Goal: Task Accomplishment & Management: Complete application form

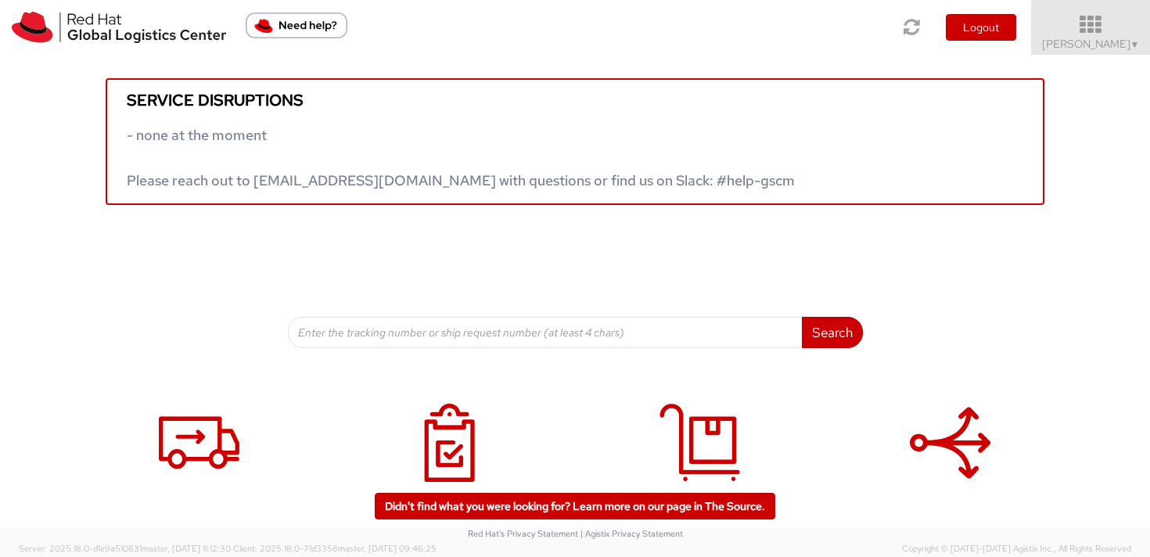
click at [1118, 29] on icon at bounding box center [1090, 25] width 137 height 22
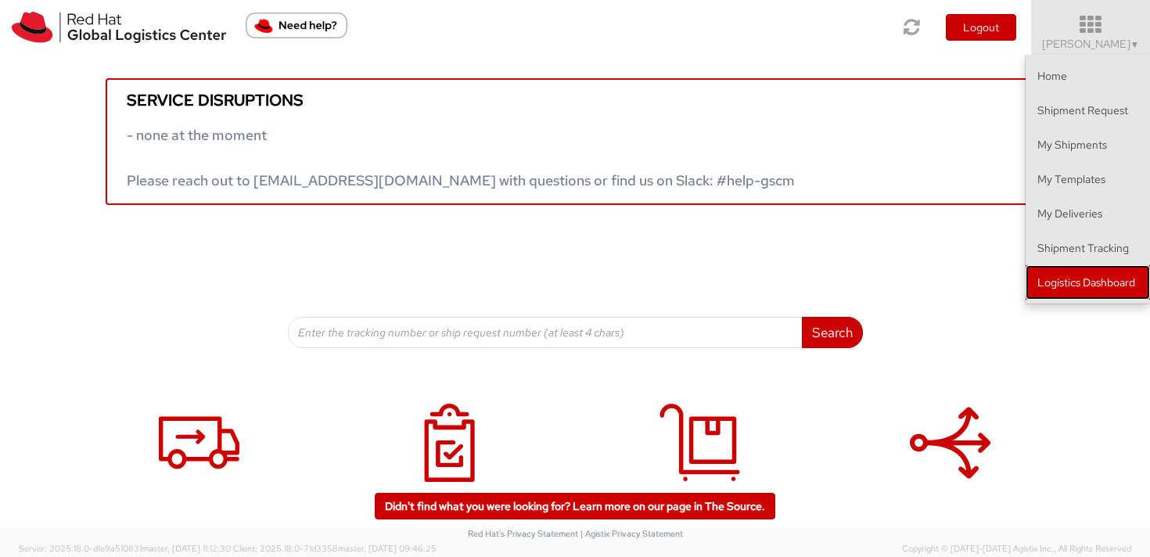
click at [1086, 285] on link "Logistics Dashboard" at bounding box center [1087, 282] width 124 height 34
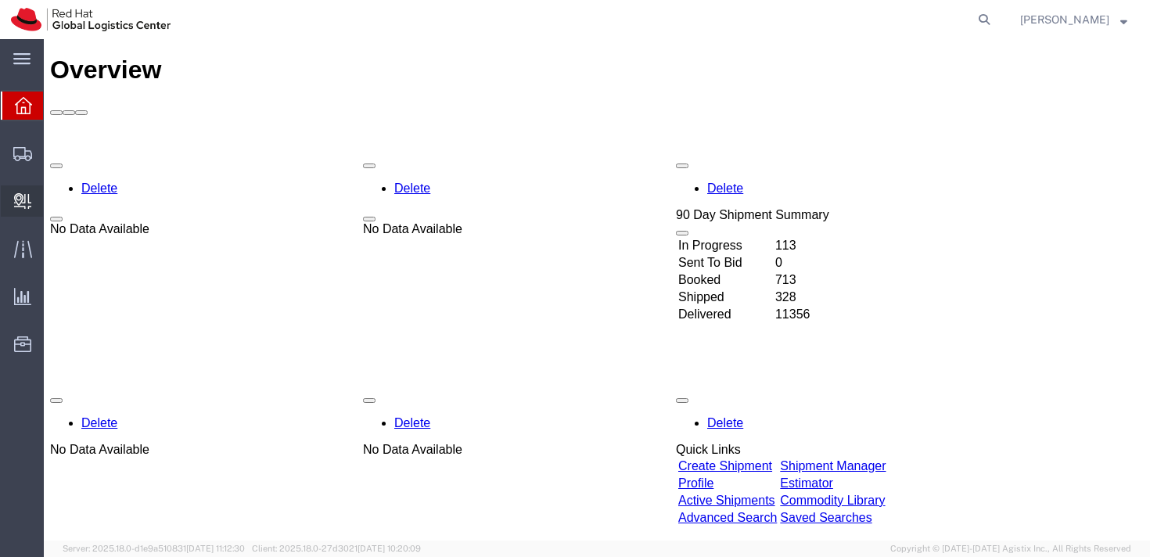
click at [0, 0] on span "Create Delivery" at bounding box center [0, 0] width 0 height 0
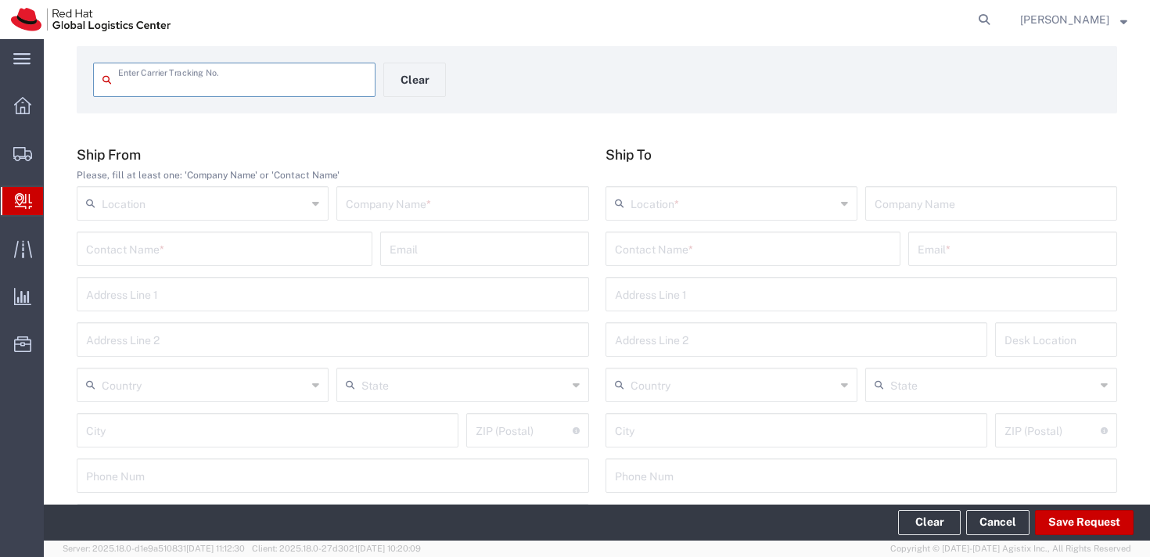
scroll to position [79, 0]
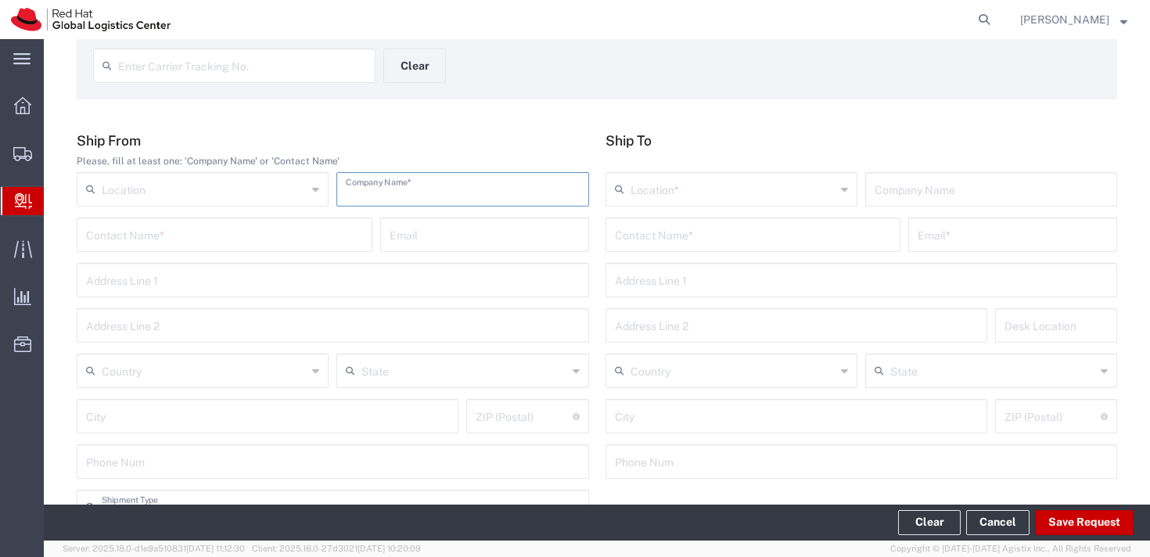
click at [400, 197] on input "text" at bounding box center [462, 187] width 233 height 27
type input "Altadis International"
click at [682, 237] on input "text" at bounding box center [753, 233] width 277 height 27
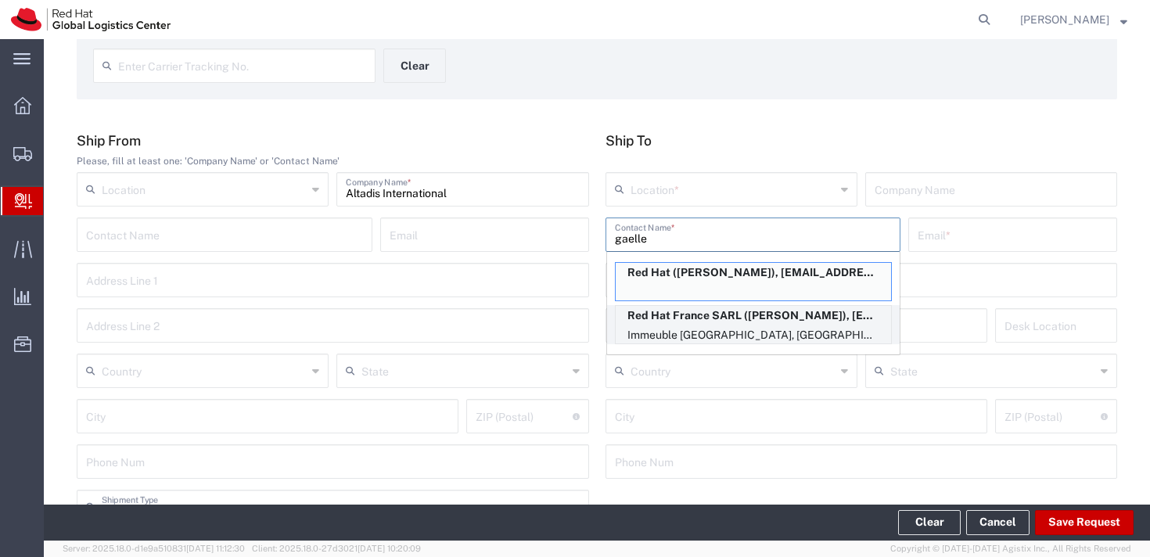
type input "gaelle"
click at [691, 314] on p "Red Hat France SARL ([PERSON_NAME]), [EMAIL_ADDRESS][DOMAIN_NAME]" at bounding box center [753, 316] width 275 height 20
type input "RH - Puteaux"
type input "Red Hat France SARL"
type input "[PERSON_NAME]"
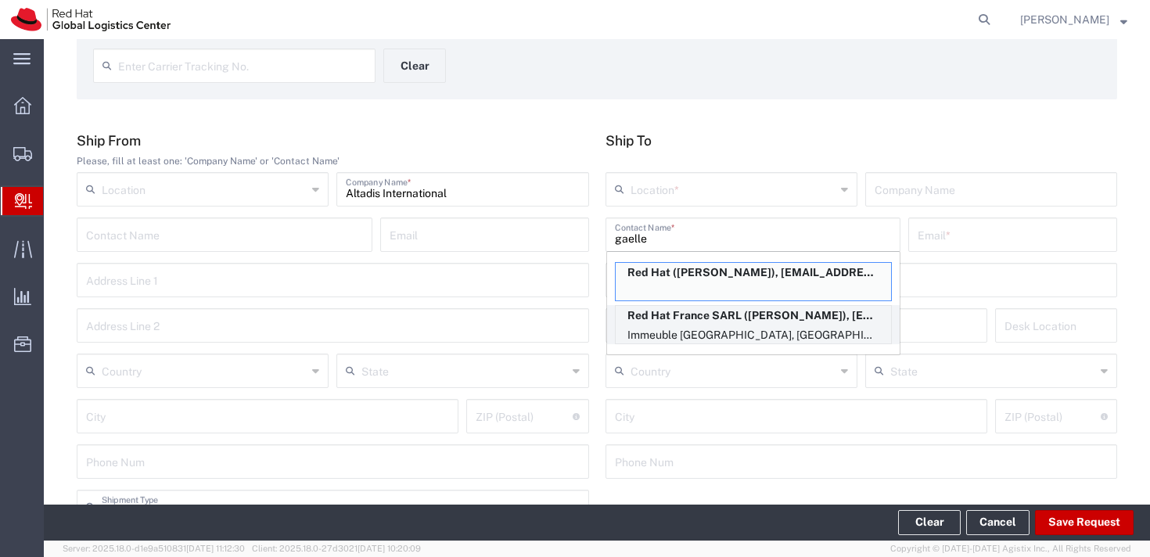
type input "[EMAIL_ADDRESS][DOMAIN_NAME]"
type input "Immeuble Defense Plaza, 8th Floor"
type input "[STREET_ADDRESS]¨re Lefoullon"
type input "FLEX"
type input "[GEOGRAPHIC_DATA]"
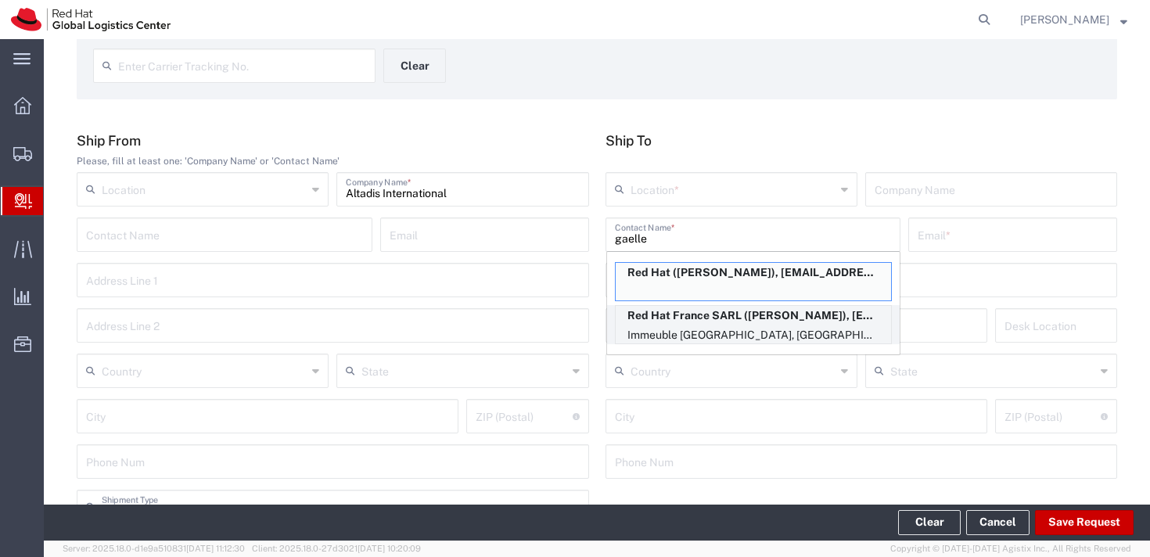
type input "PUTEAUX"
type input "92800"
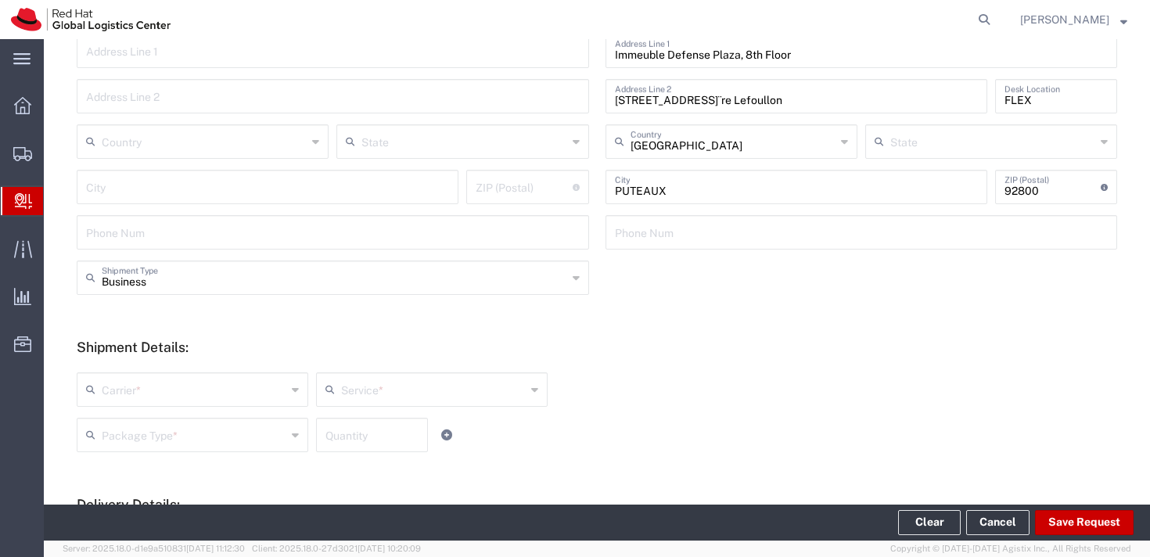
scroll to position [310, 0]
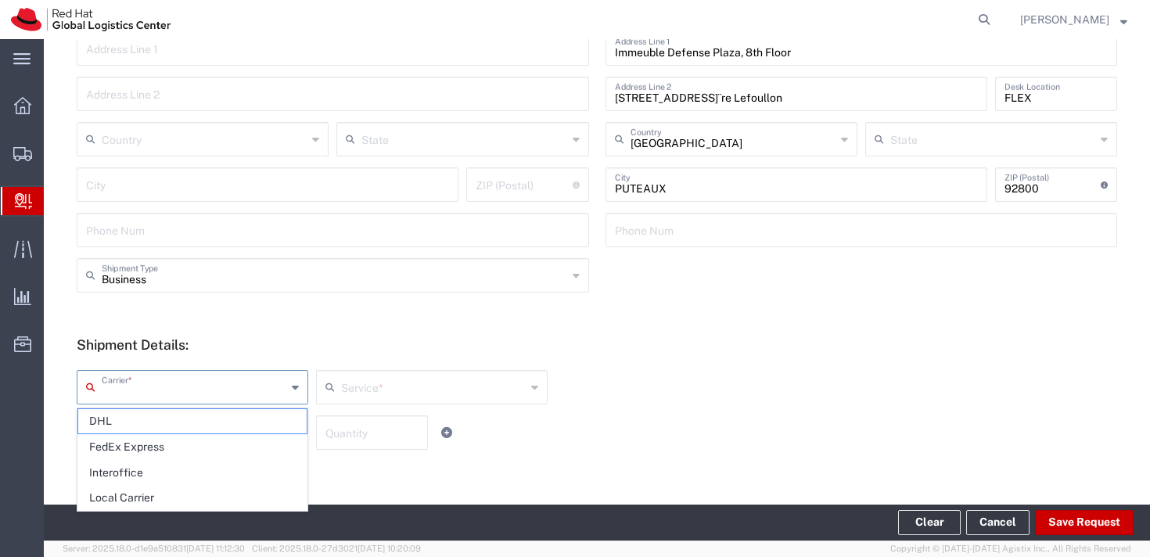
click at [219, 383] on input "text" at bounding box center [194, 385] width 185 height 27
click at [133, 502] on span "Local Carrier" at bounding box center [192, 498] width 228 height 24
type input "Local Carrier"
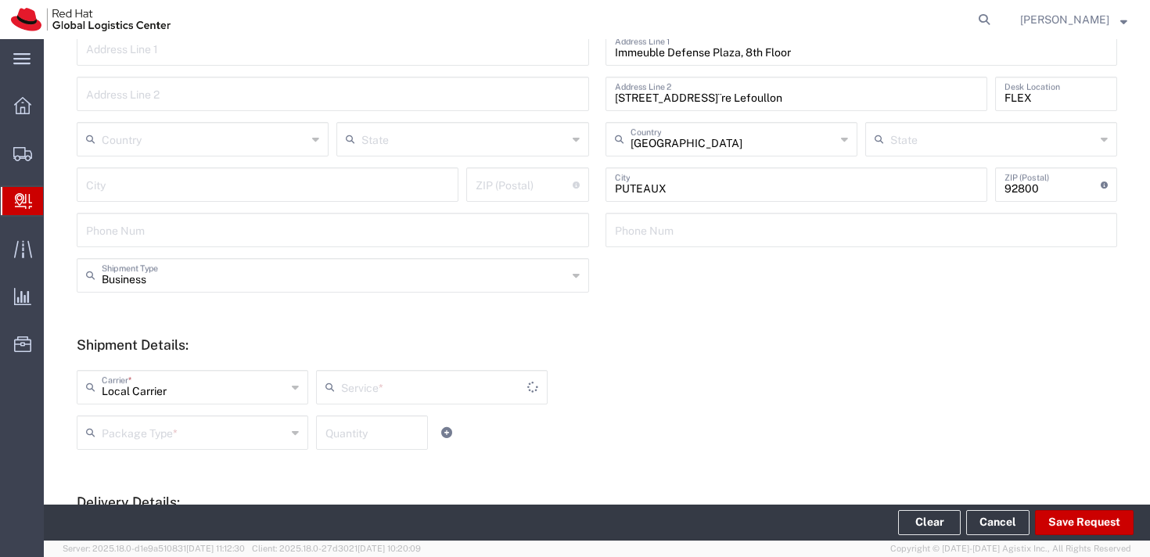
type input "Local_Ground"
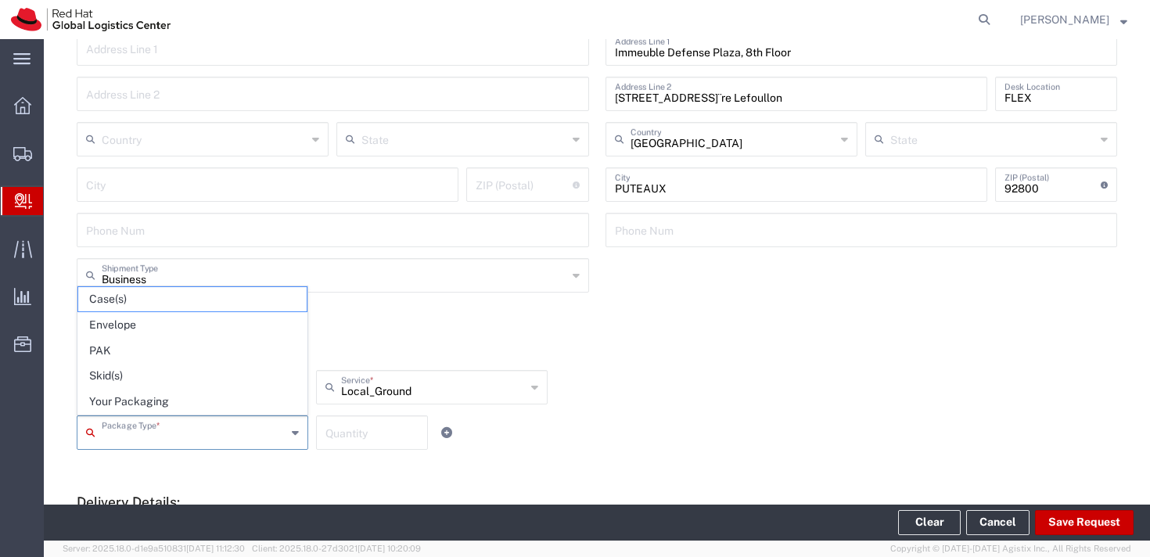
click at [202, 434] on input "text" at bounding box center [194, 431] width 185 height 27
click at [178, 396] on span "Your Packaging" at bounding box center [192, 401] width 228 height 24
type input "Your Packaging"
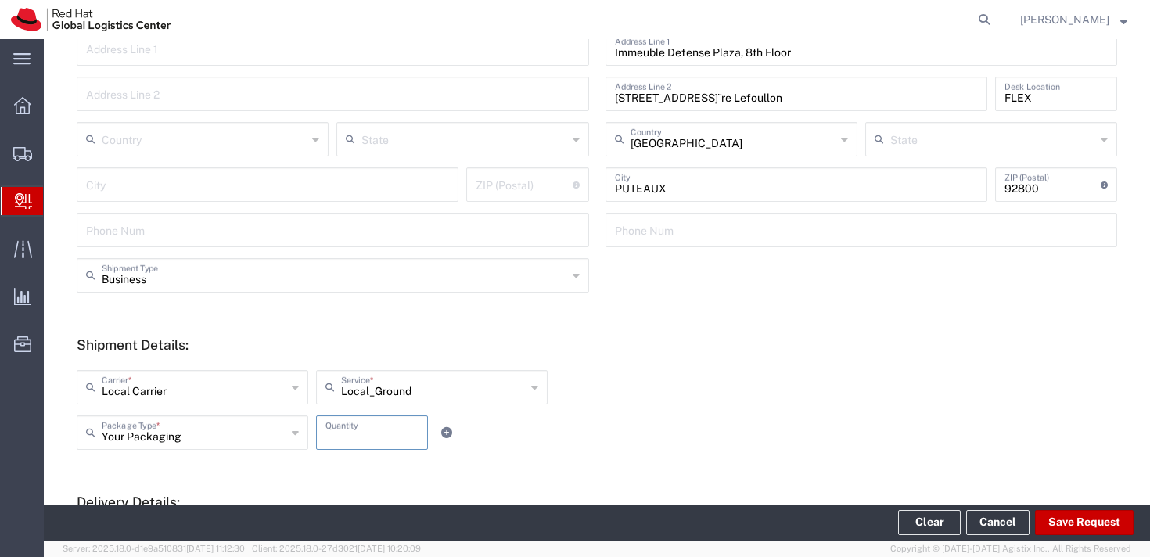
click at [352, 430] on input "number" at bounding box center [371, 431] width 93 height 27
type input "3"
click at [1078, 518] on button "Save Request" at bounding box center [1084, 522] width 99 height 25
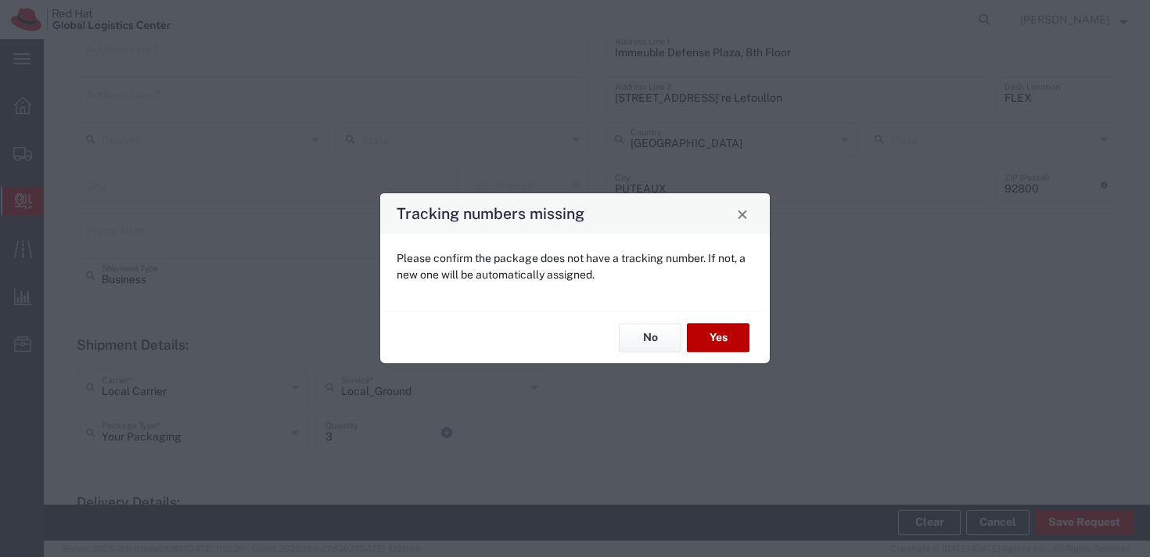
click at [739, 332] on button "Yes" at bounding box center [718, 337] width 63 height 29
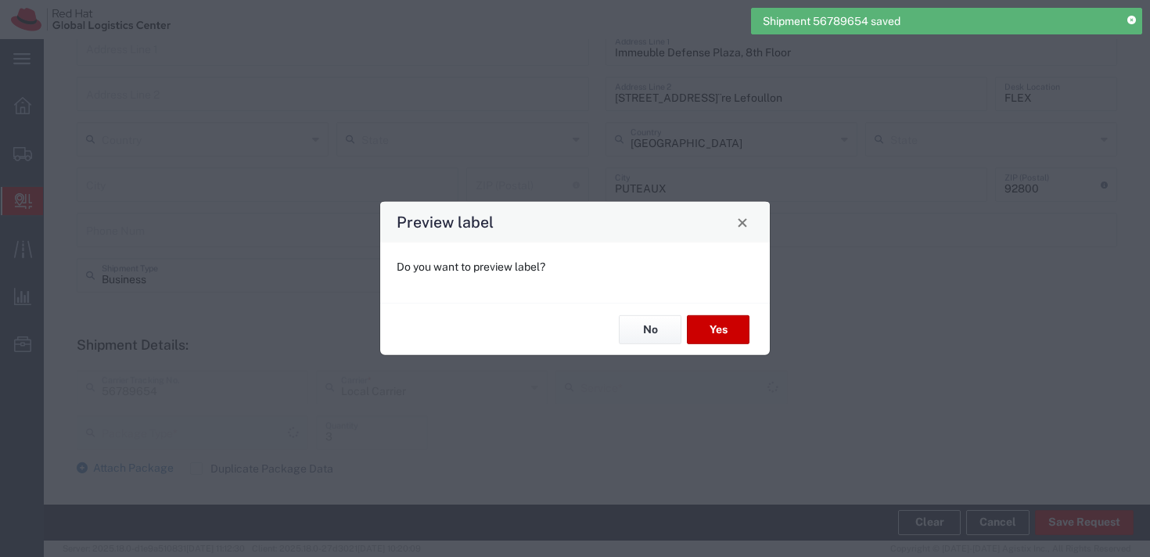
type input "Your Packaging"
type input "Local_Ground"
click at [659, 322] on button "No" at bounding box center [650, 329] width 63 height 29
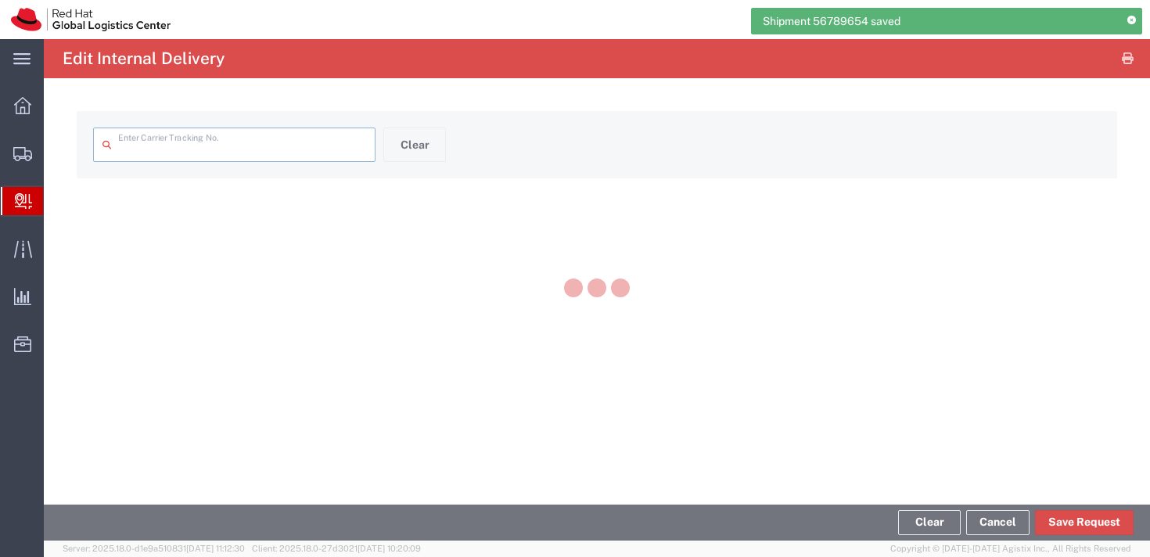
type input "56789654"
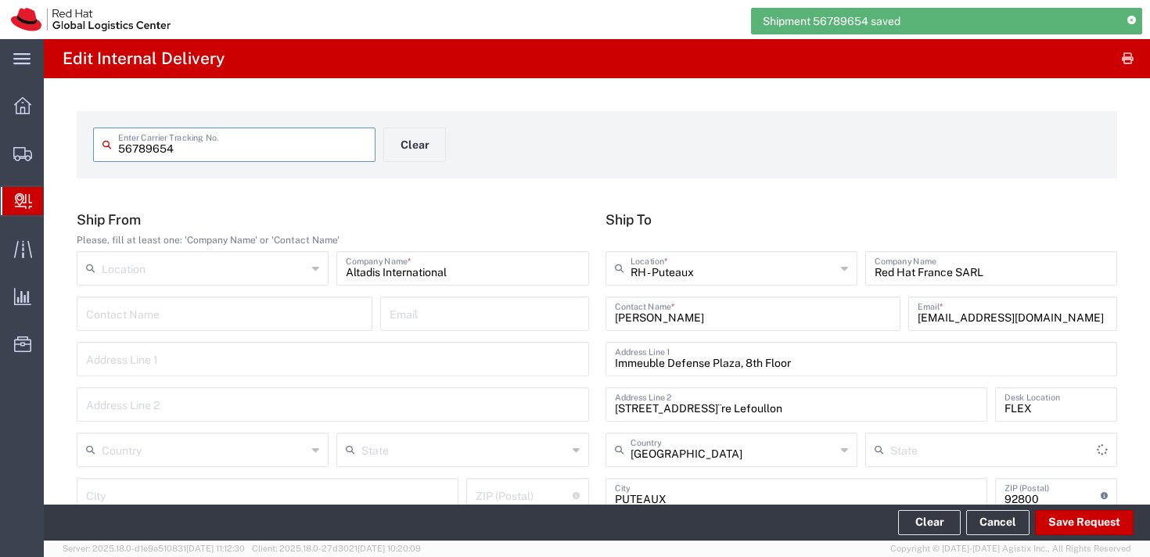
type input "Your Packaging"
type input "Local_Ground"
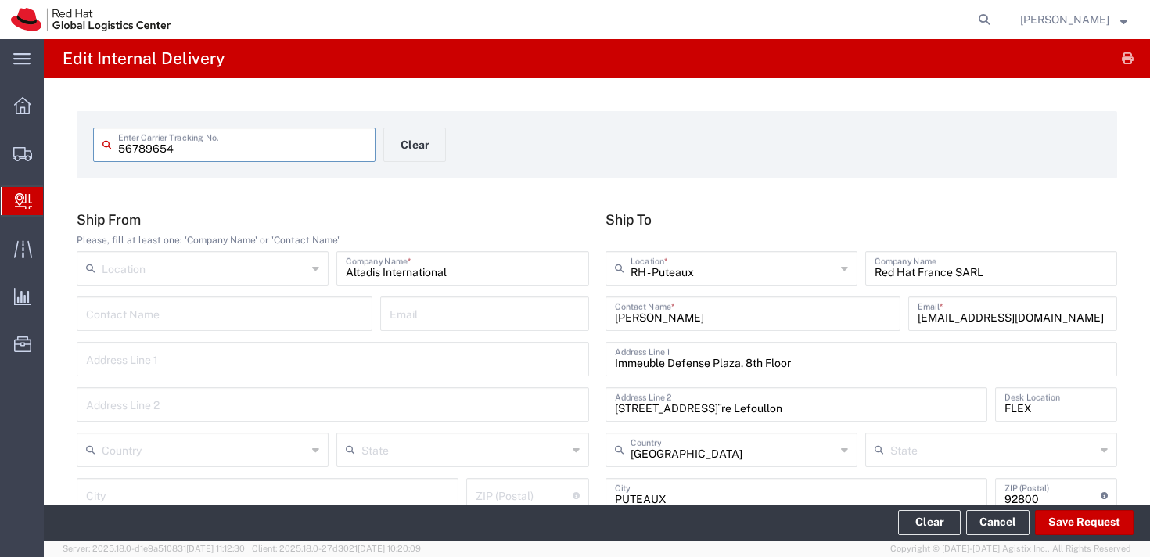
scroll to position [634, 0]
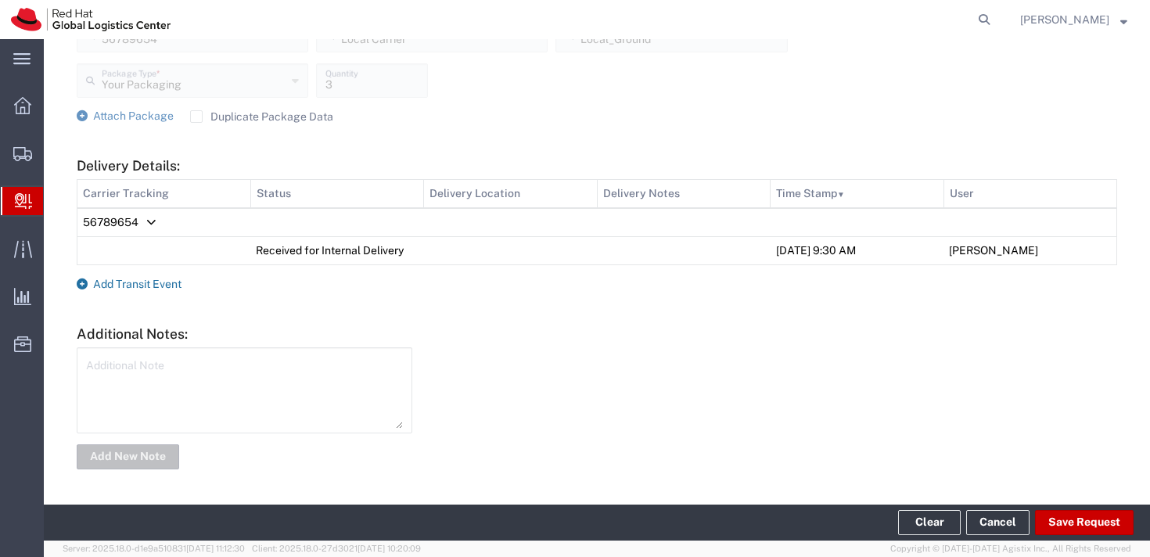
click at [122, 282] on span "Add Transit Event" at bounding box center [137, 284] width 88 height 13
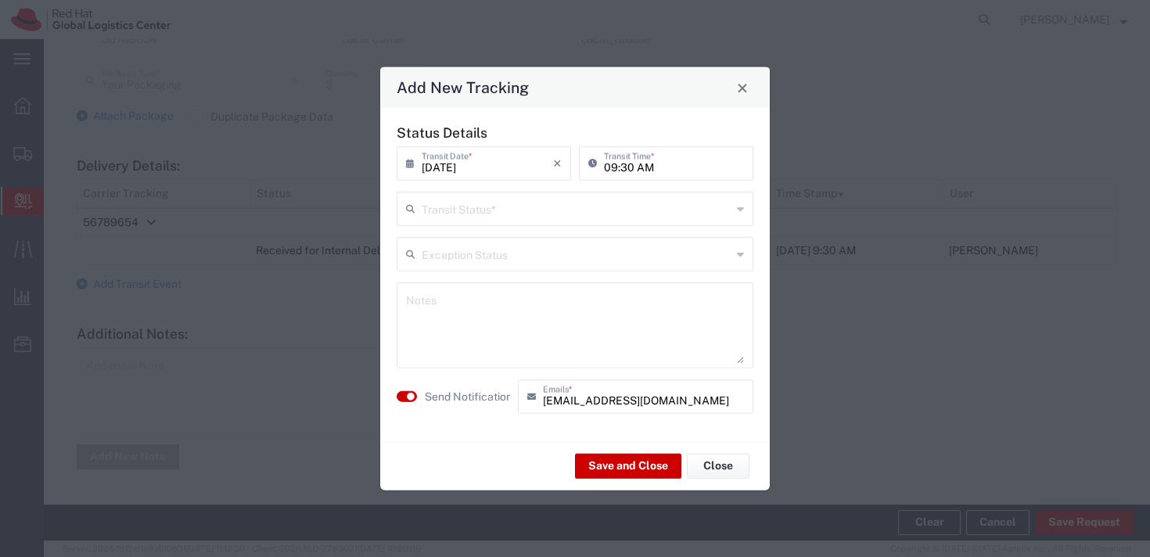
click at [521, 205] on input "text" at bounding box center [577, 207] width 310 height 27
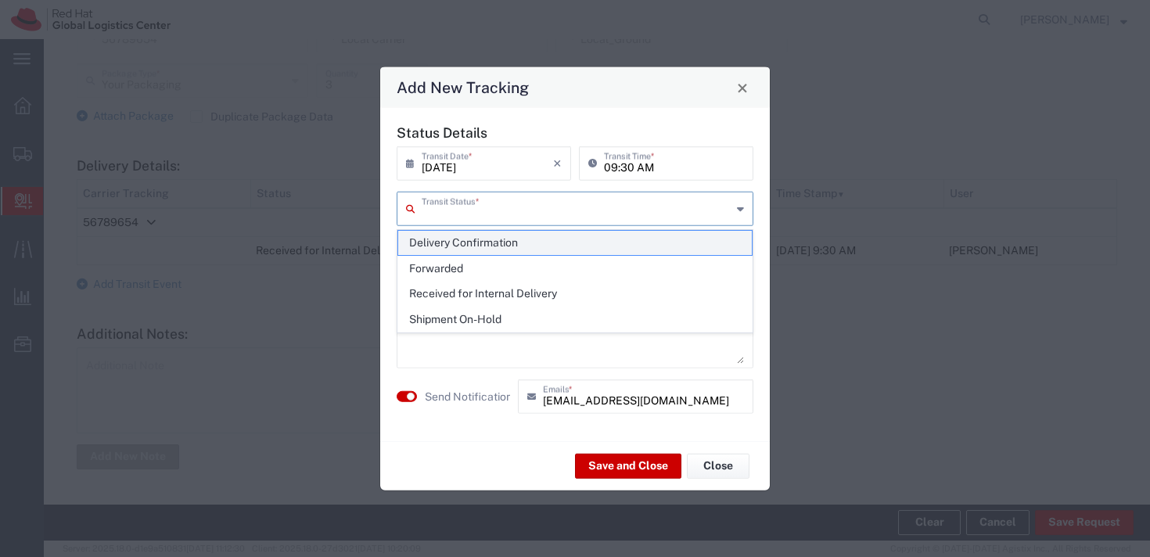
click at [472, 237] on span "Delivery Confirmation" at bounding box center [575, 243] width 354 height 24
type input "Delivery Confirmation"
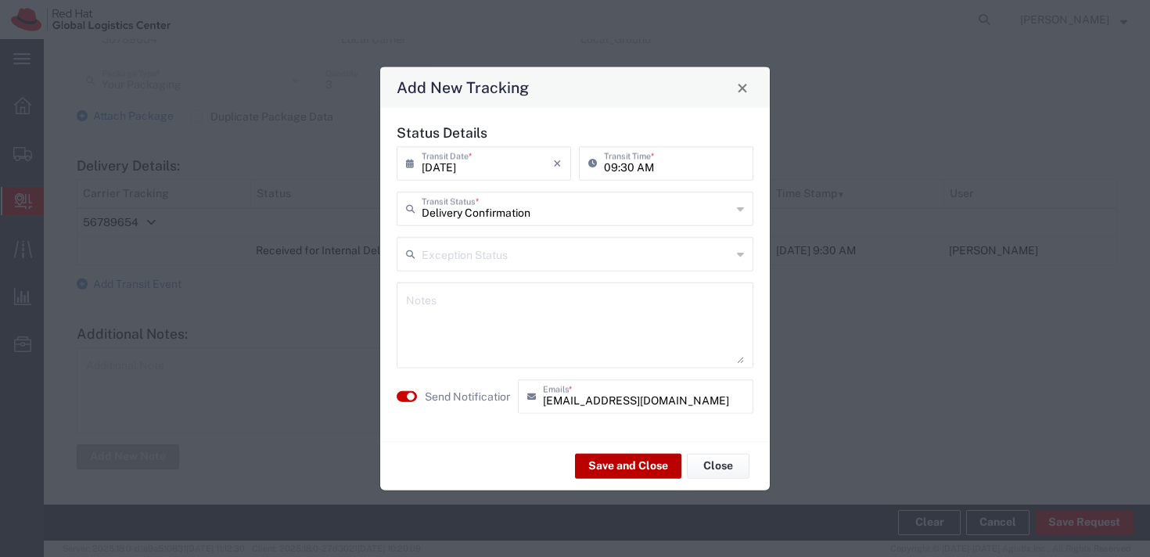
click at [609, 466] on button "Save and Close" at bounding box center [628, 465] width 106 height 25
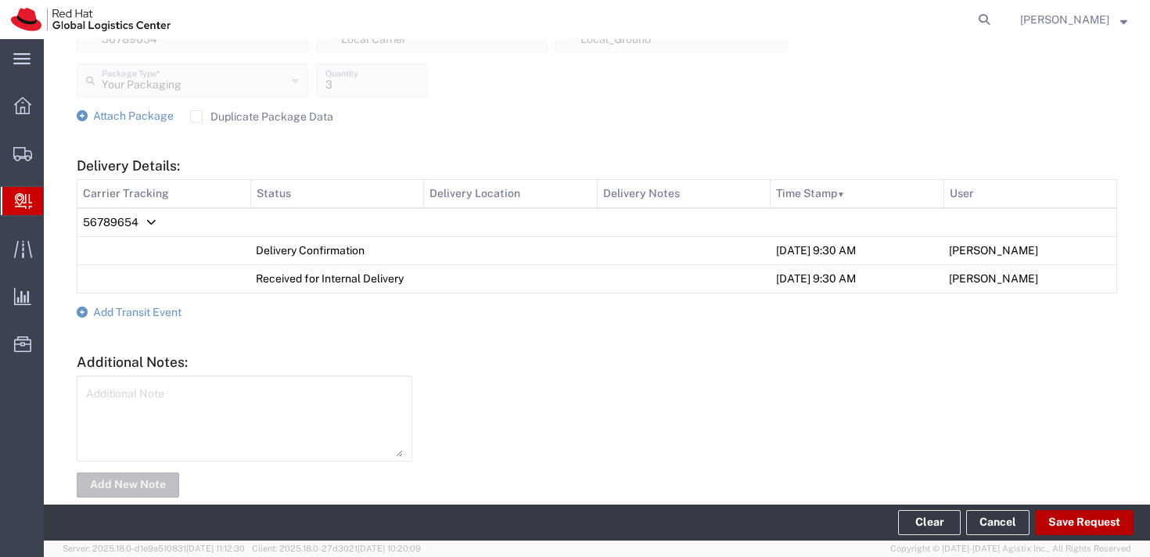
click at [1079, 516] on button "Save Request" at bounding box center [1084, 522] width 99 height 25
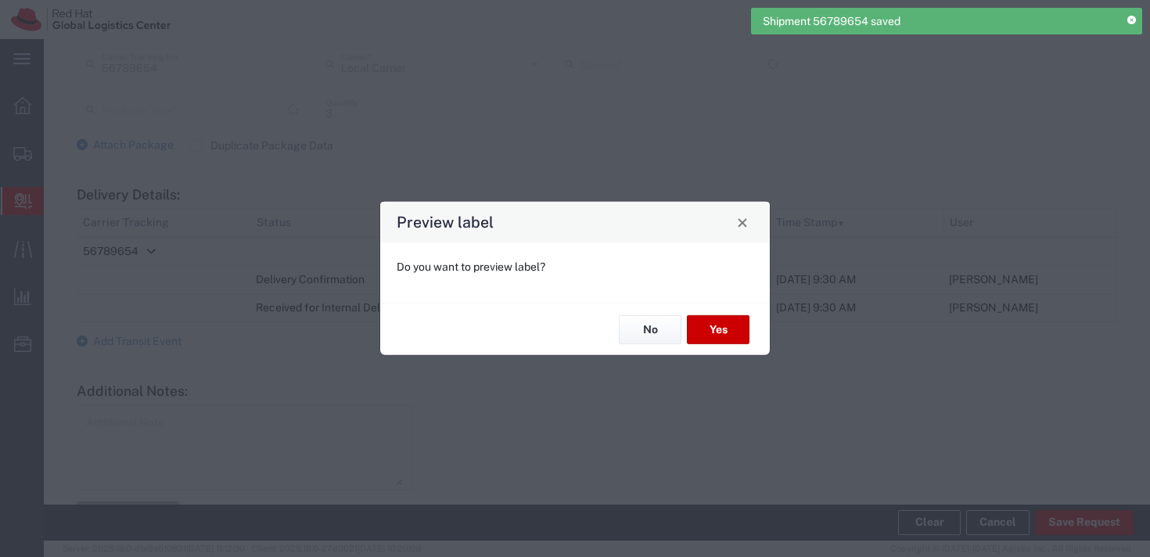
scroll to position [662, 0]
type input "Your Packaging"
type input "Local_Ground"
click at [636, 322] on button "No" at bounding box center [650, 329] width 63 height 29
